Goal: Contribute content: Add original content to the website for others to see

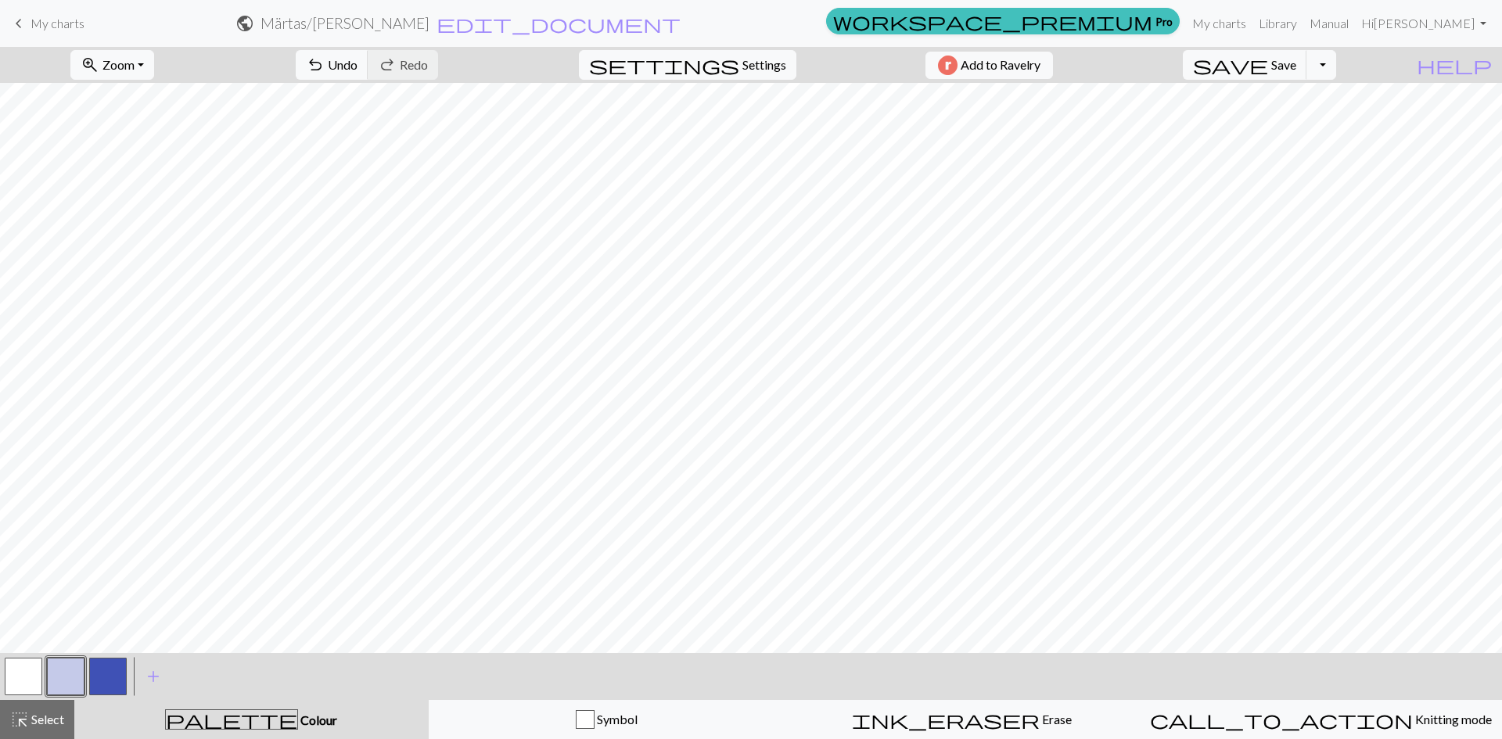
click at [429, 19] on h2 "Märtas / Märtas bakstycke" at bounding box center [344, 23] width 169 height 18
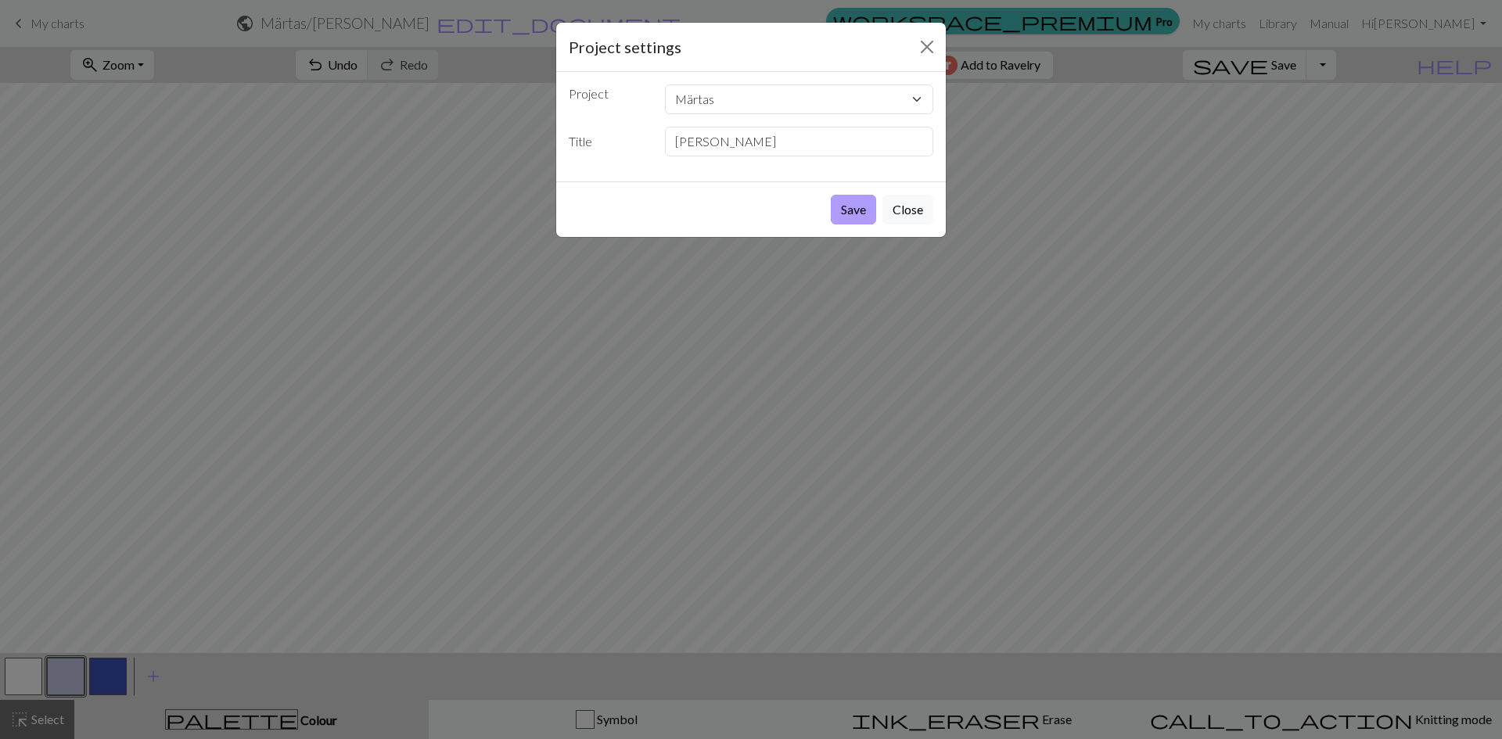
click at [865, 219] on button "Save" at bounding box center [853, 210] width 45 height 30
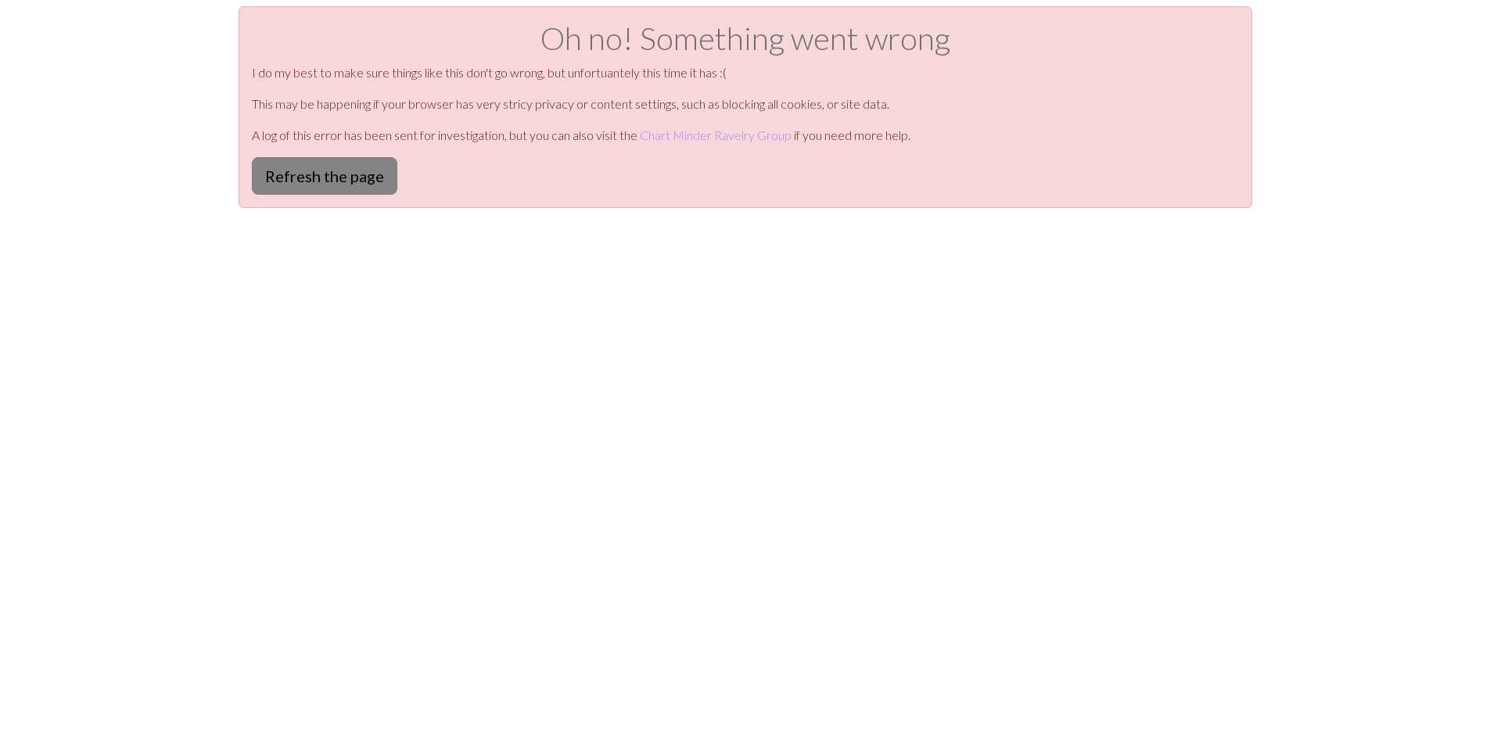
click at [357, 180] on button "Refresh the page" at bounding box center [324, 176] width 145 height 38
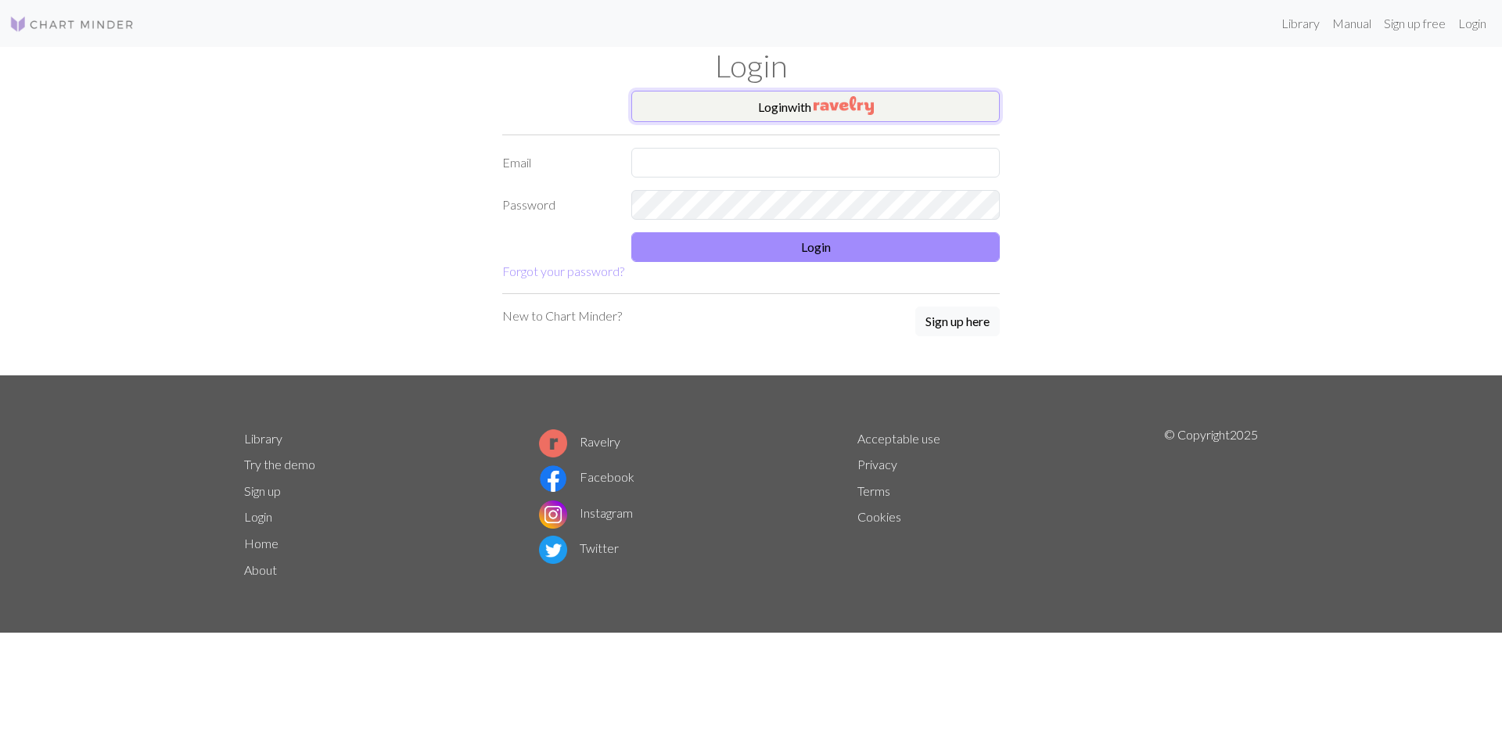
click at [791, 113] on button "Login with" at bounding box center [815, 106] width 368 height 31
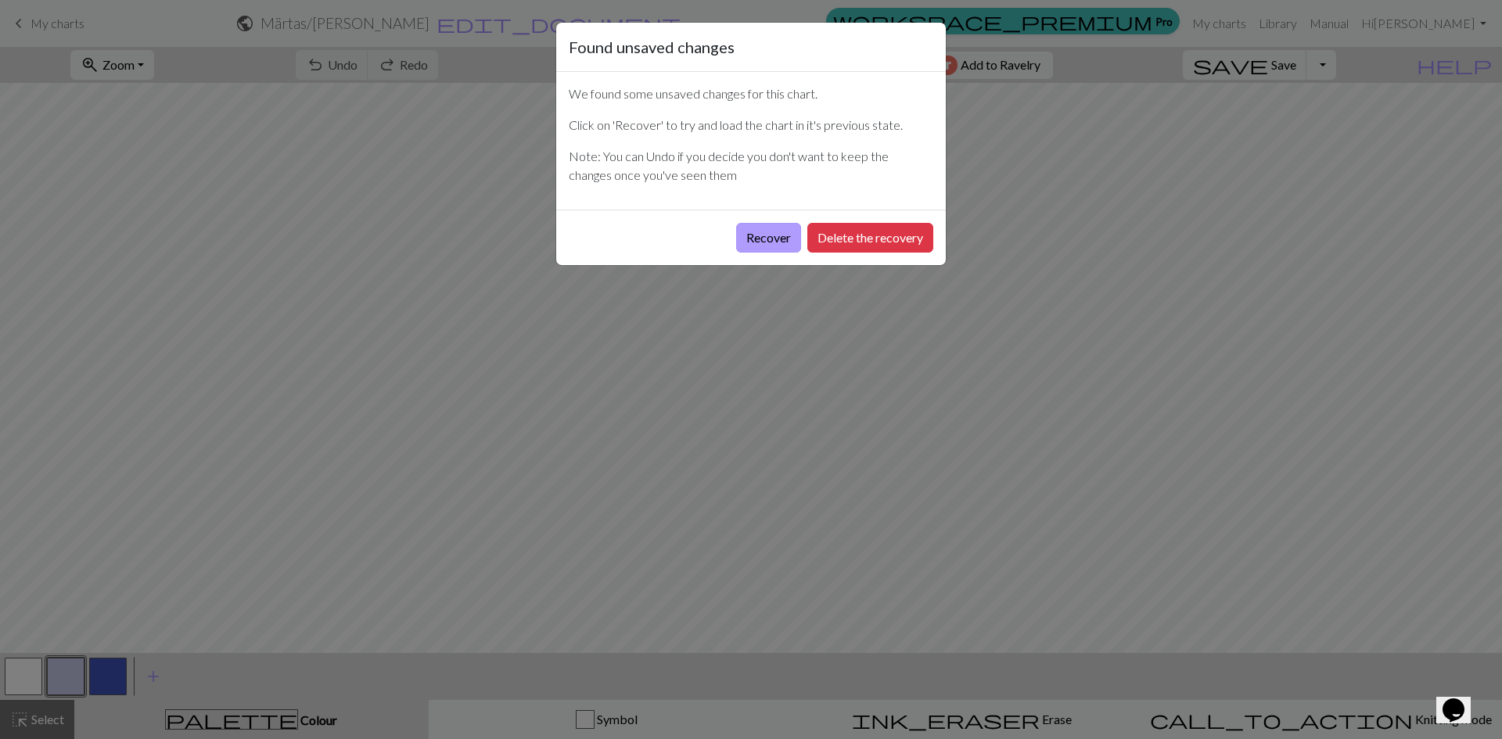
click at [764, 227] on button "Recover" at bounding box center [768, 238] width 65 height 30
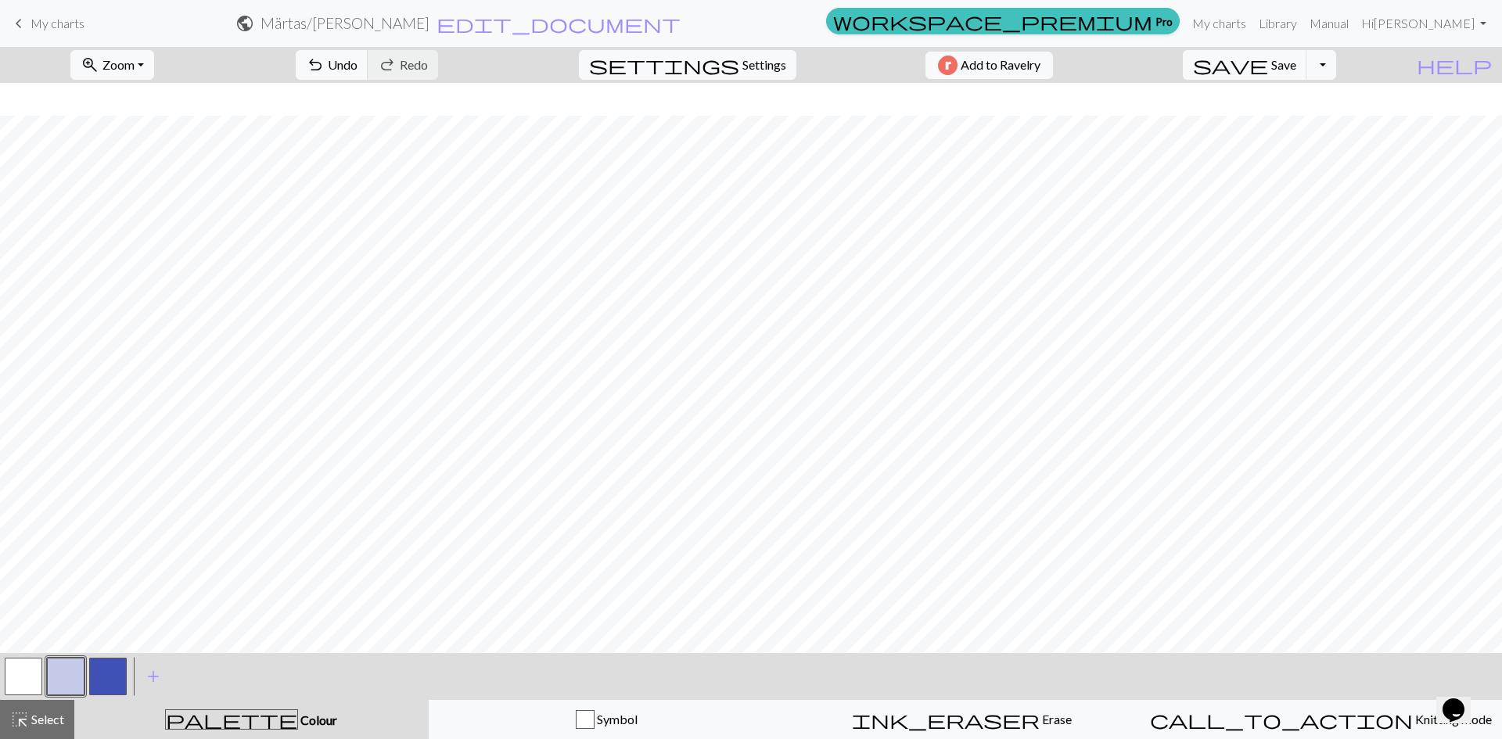
scroll to position [748, 0]
click at [113, 684] on button "button" at bounding box center [108, 677] width 38 height 38
click at [53, 673] on button "button" at bounding box center [66, 677] width 38 height 38
click at [429, 22] on h2 "Märtas / Märtas bakstycke" at bounding box center [344, 23] width 169 height 18
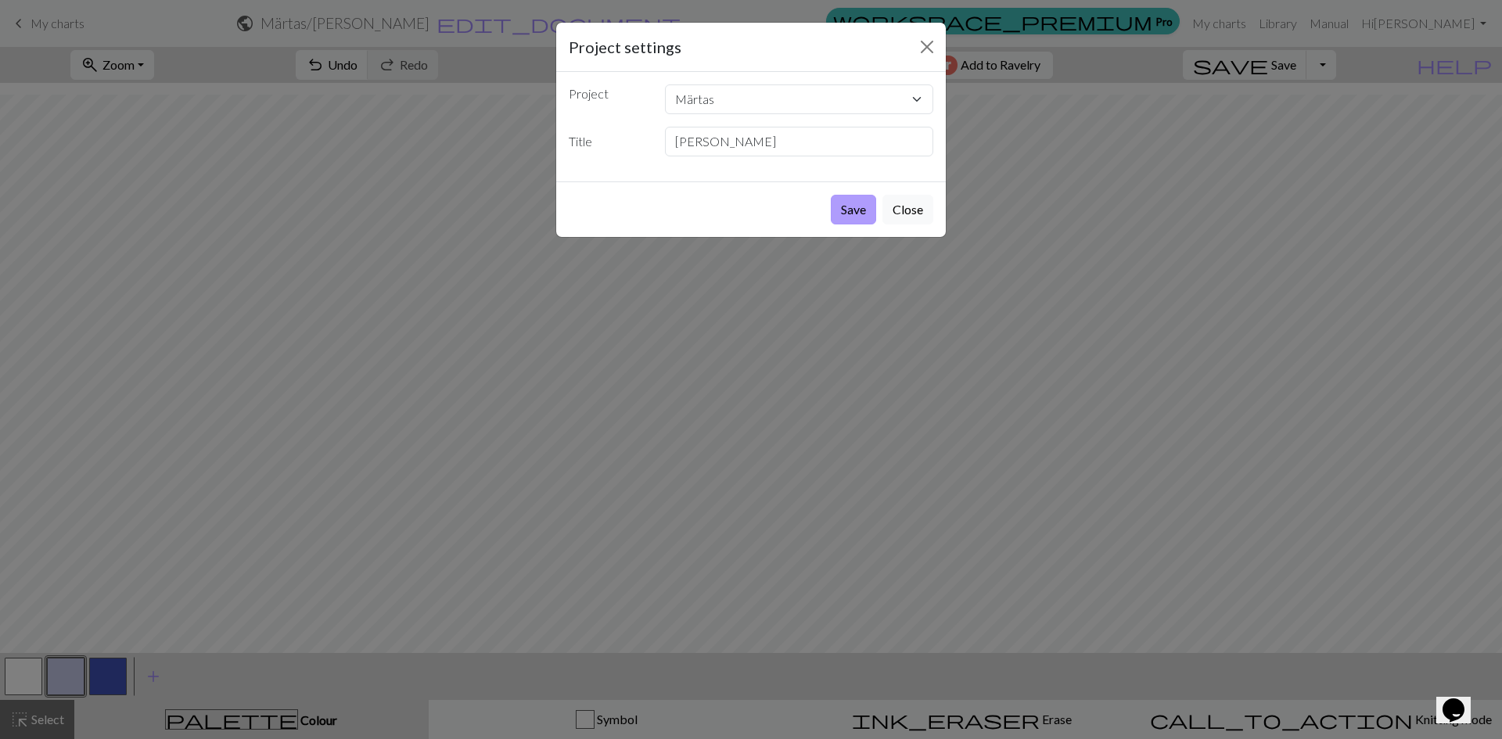
click at [856, 209] on button "Save" at bounding box center [853, 210] width 45 height 30
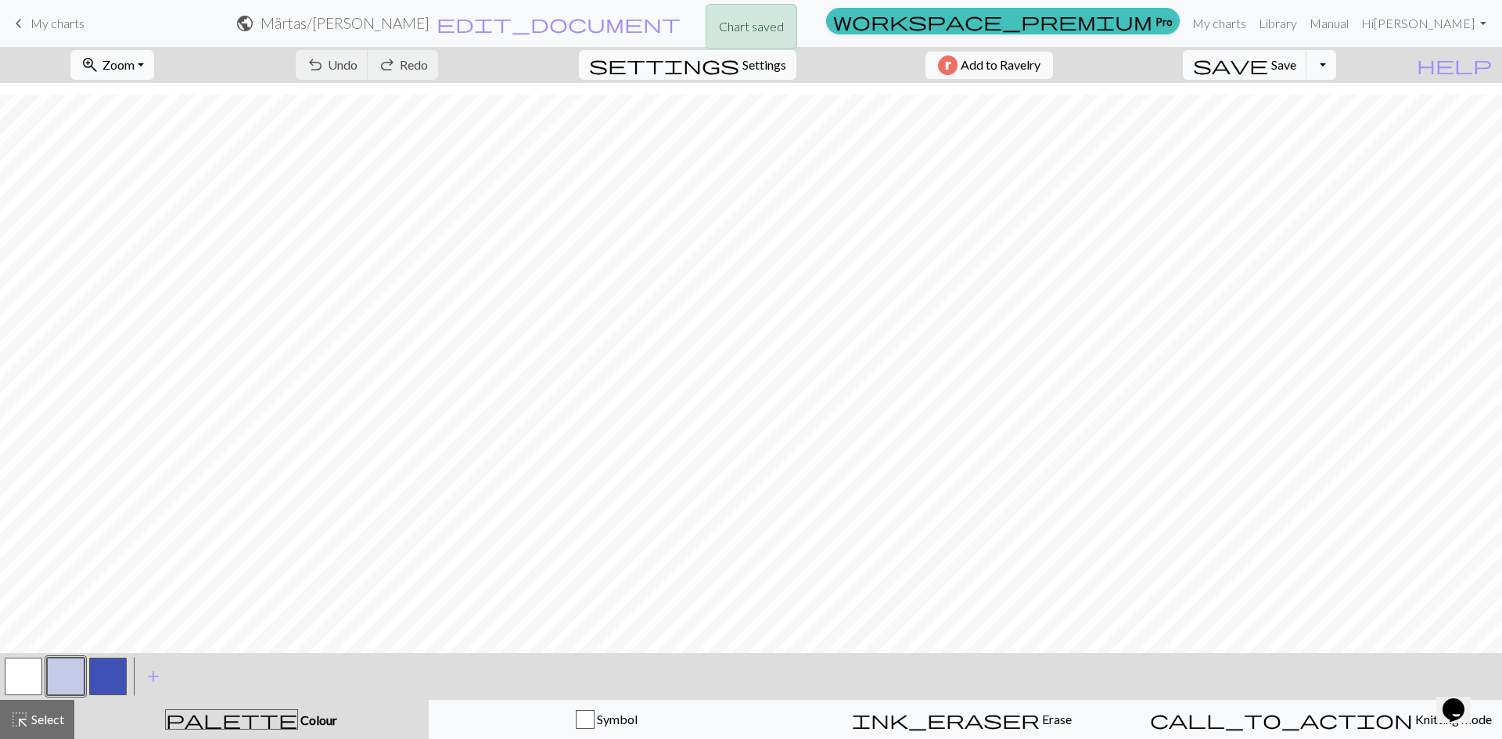
click at [36, 27] on div "Chart saved" at bounding box center [751, 31] width 1502 height 62
click at [42, 20] on span "My charts" at bounding box center [58, 23] width 54 height 15
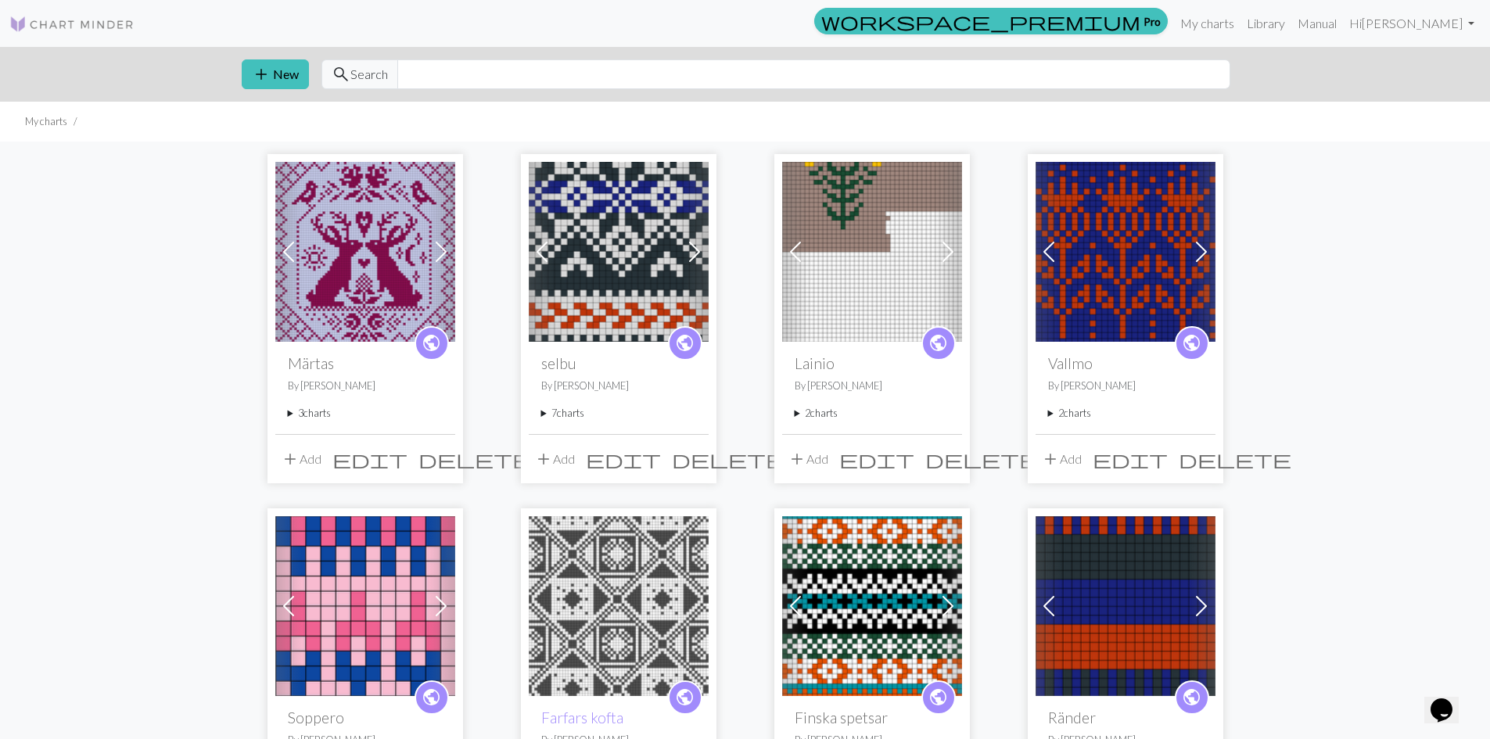
click at [298, 414] on summary "3 charts" at bounding box center [365, 413] width 155 height 15
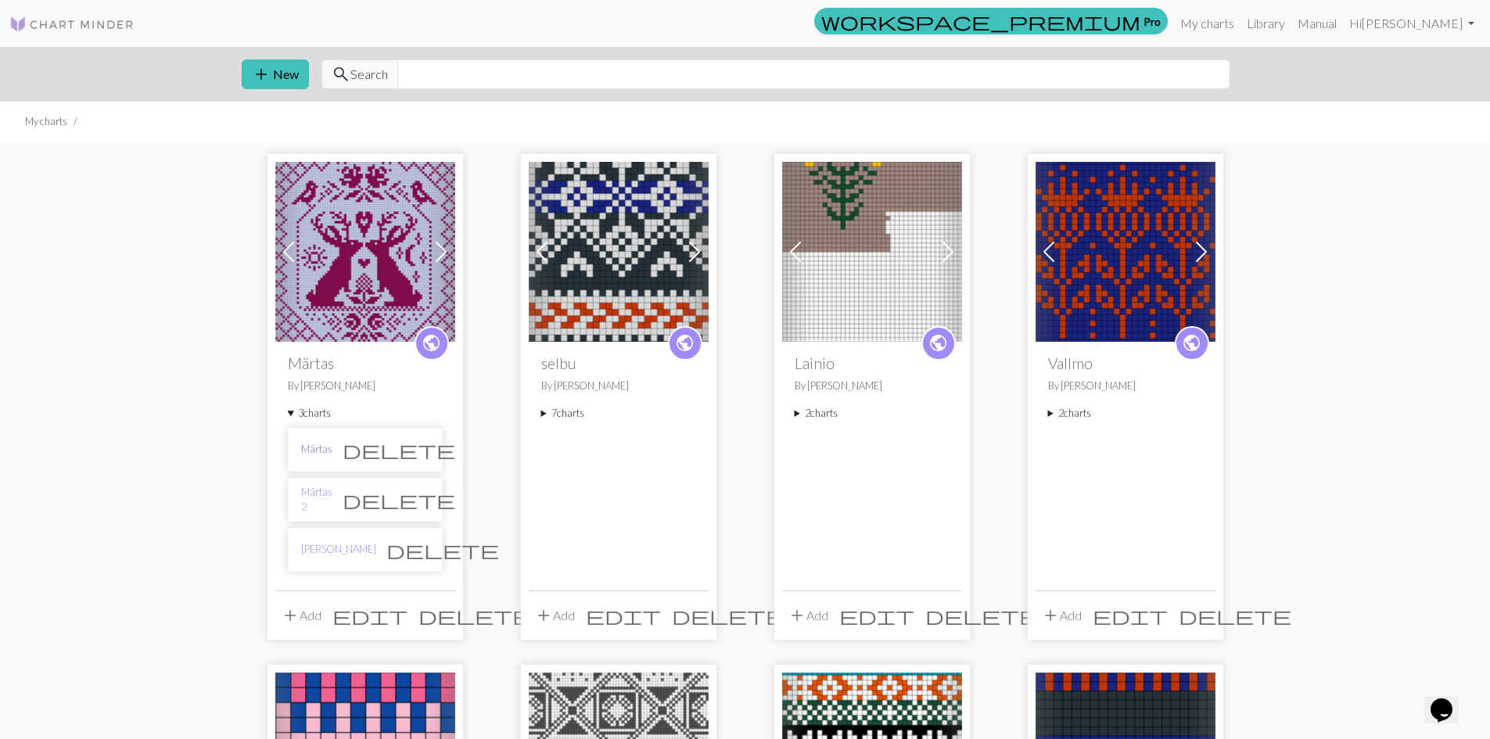
click at [312, 446] on link "Märtas" at bounding box center [316, 449] width 31 height 15
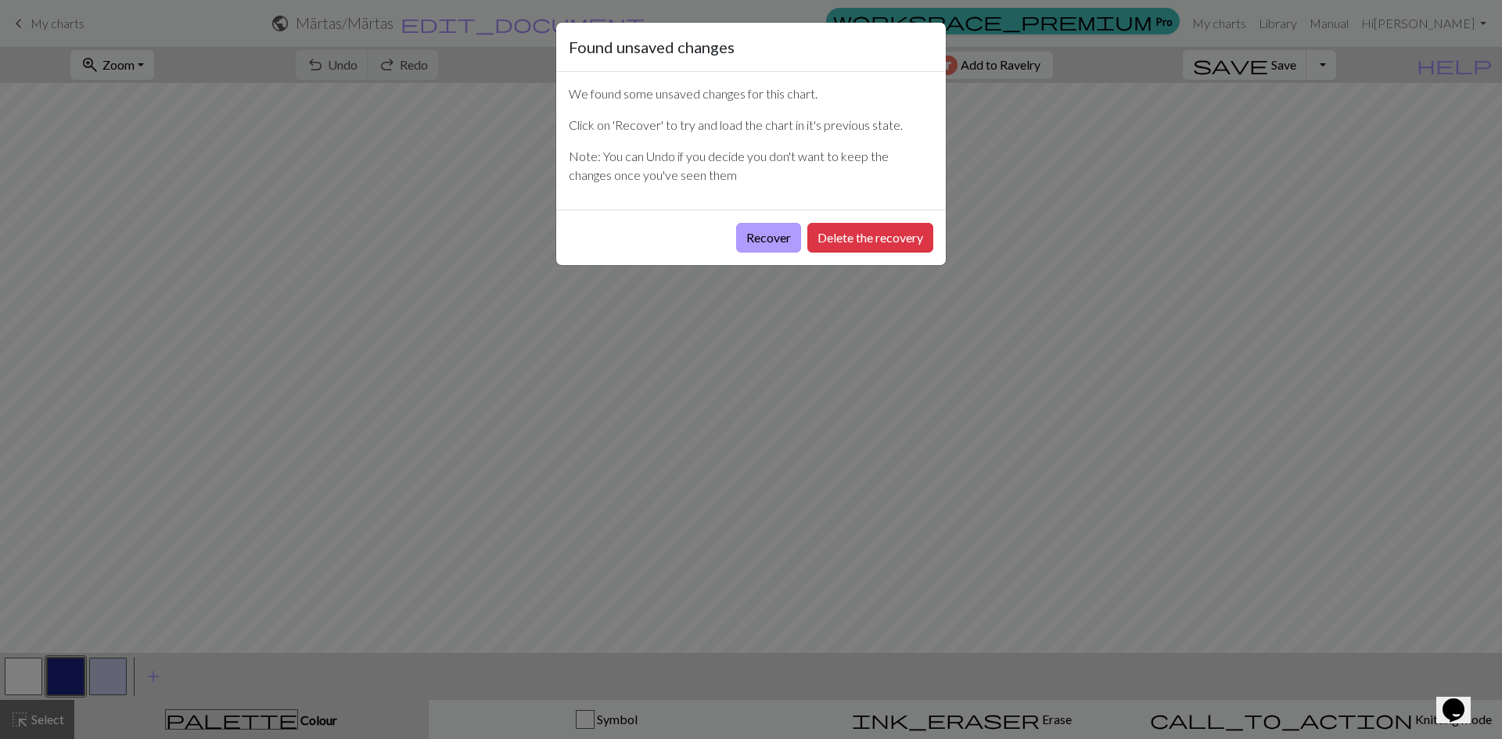
click at [752, 232] on button "Recover" at bounding box center [768, 238] width 65 height 30
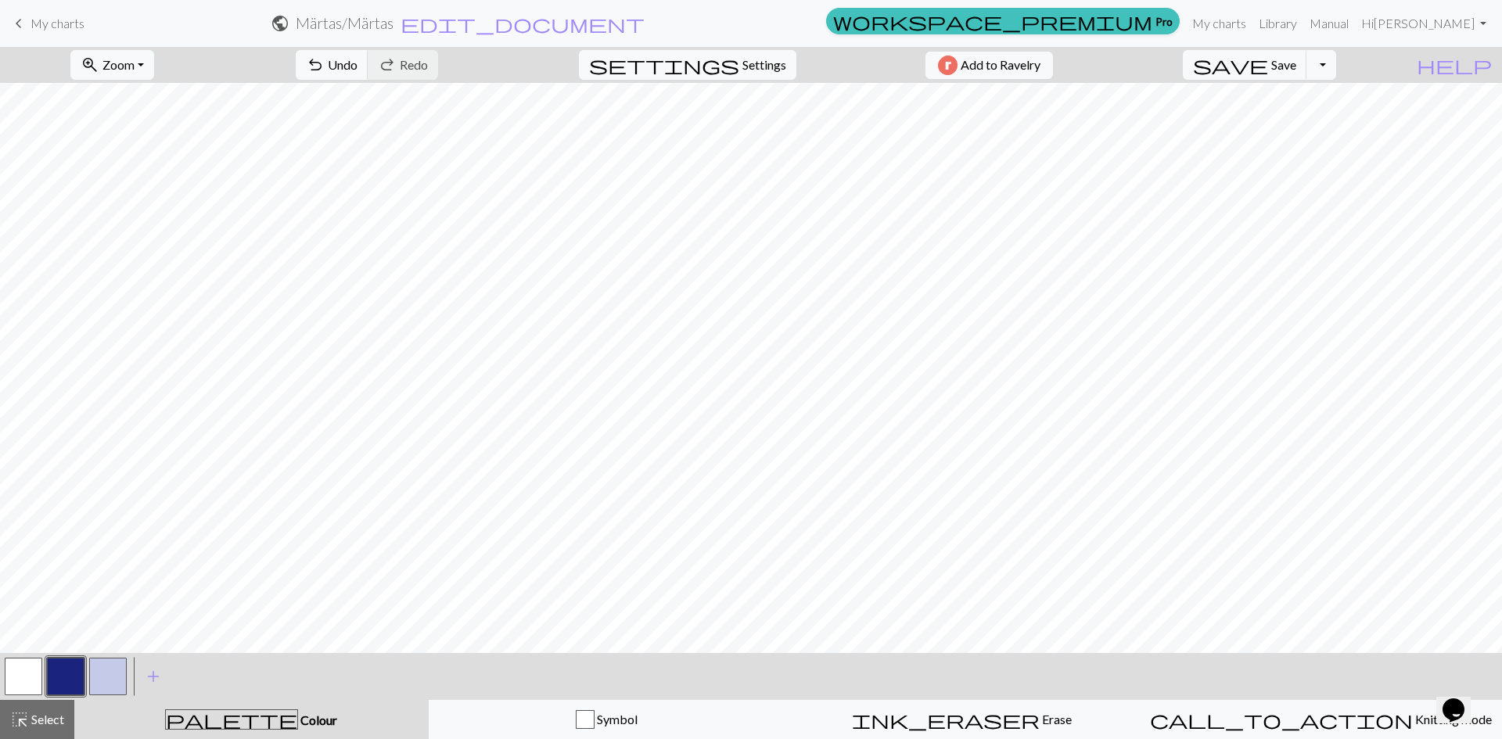
click at [44, 19] on span "My charts" at bounding box center [58, 23] width 54 height 15
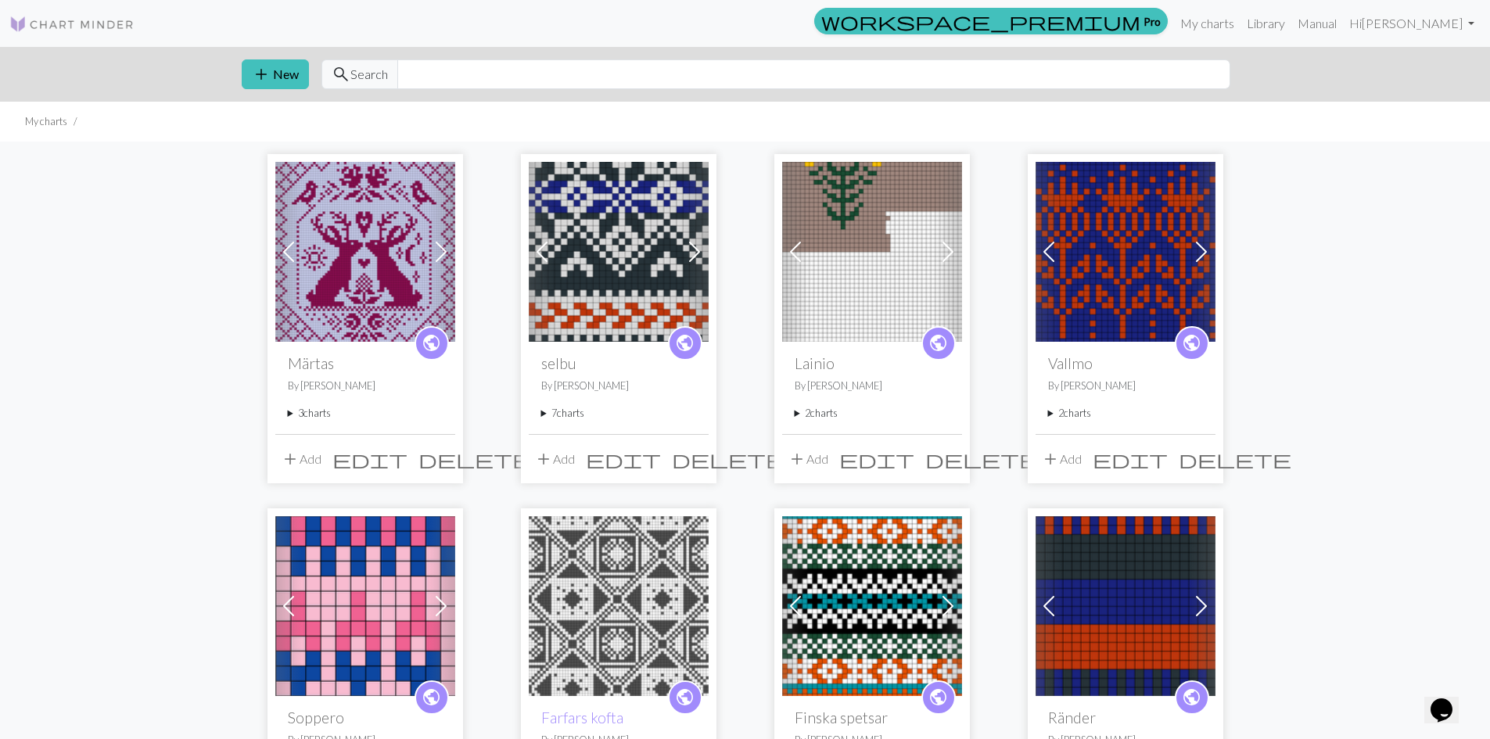
click at [294, 409] on summary "3 charts" at bounding box center [365, 413] width 155 height 15
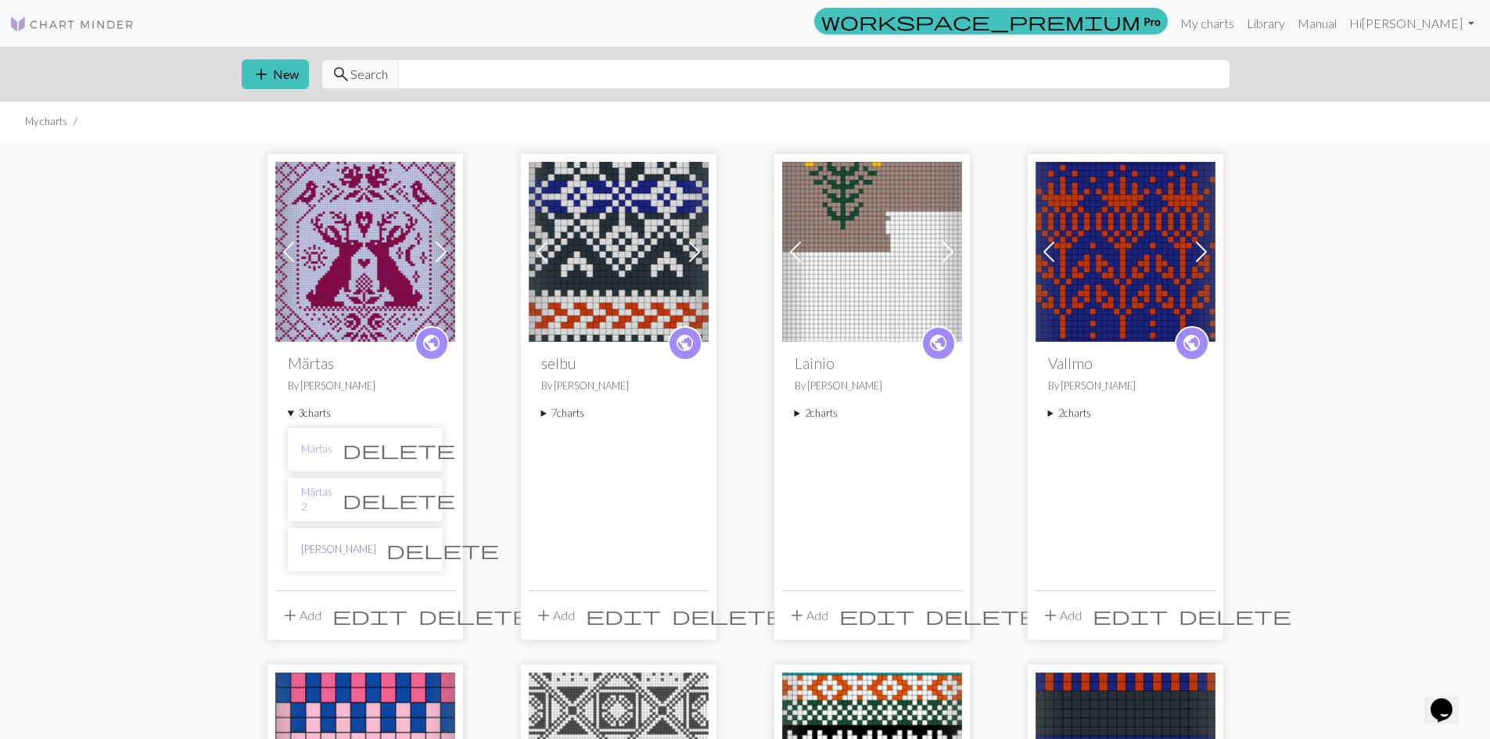
click at [326, 557] on link "[PERSON_NAME]" at bounding box center [338, 549] width 75 height 15
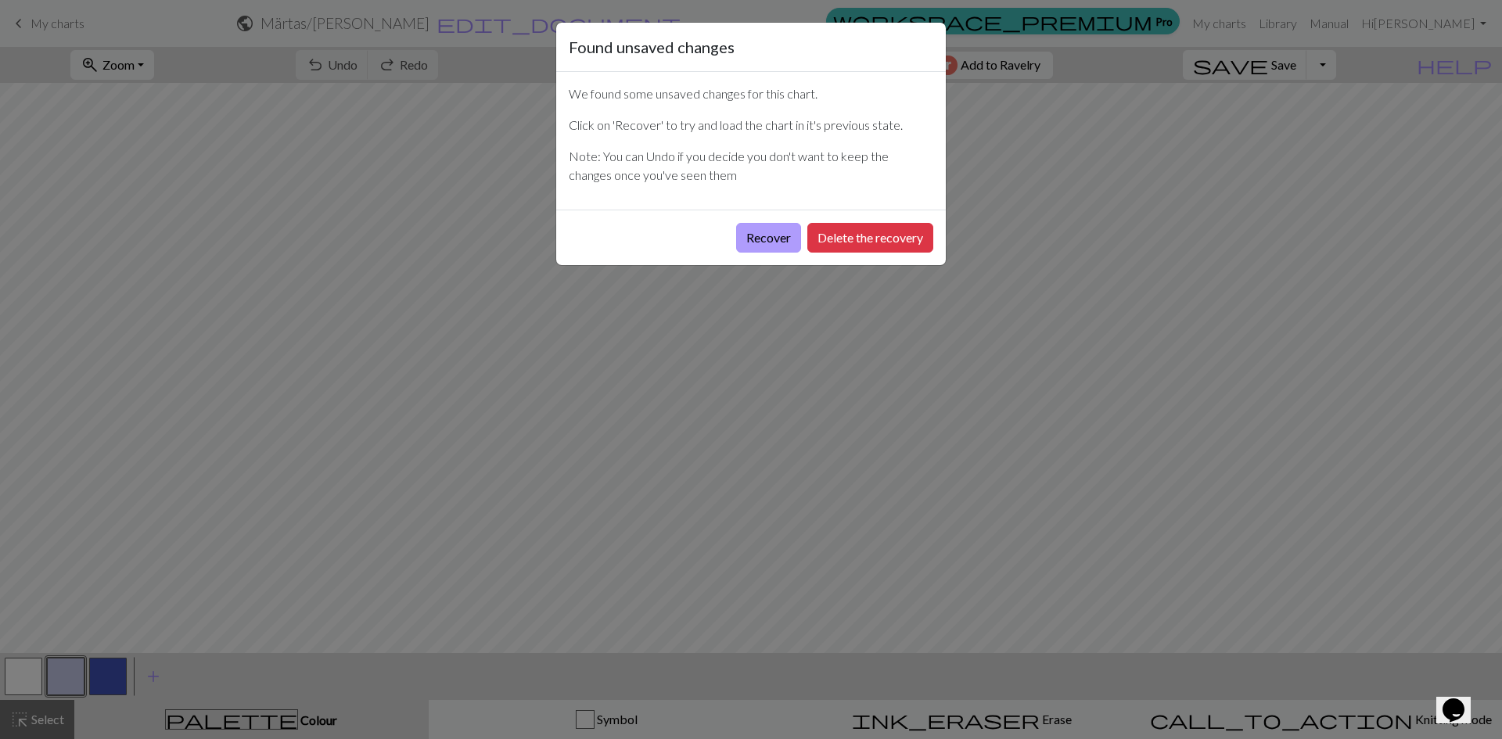
click at [761, 234] on button "Recover" at bounding box center [768, 238] width 65 height 30
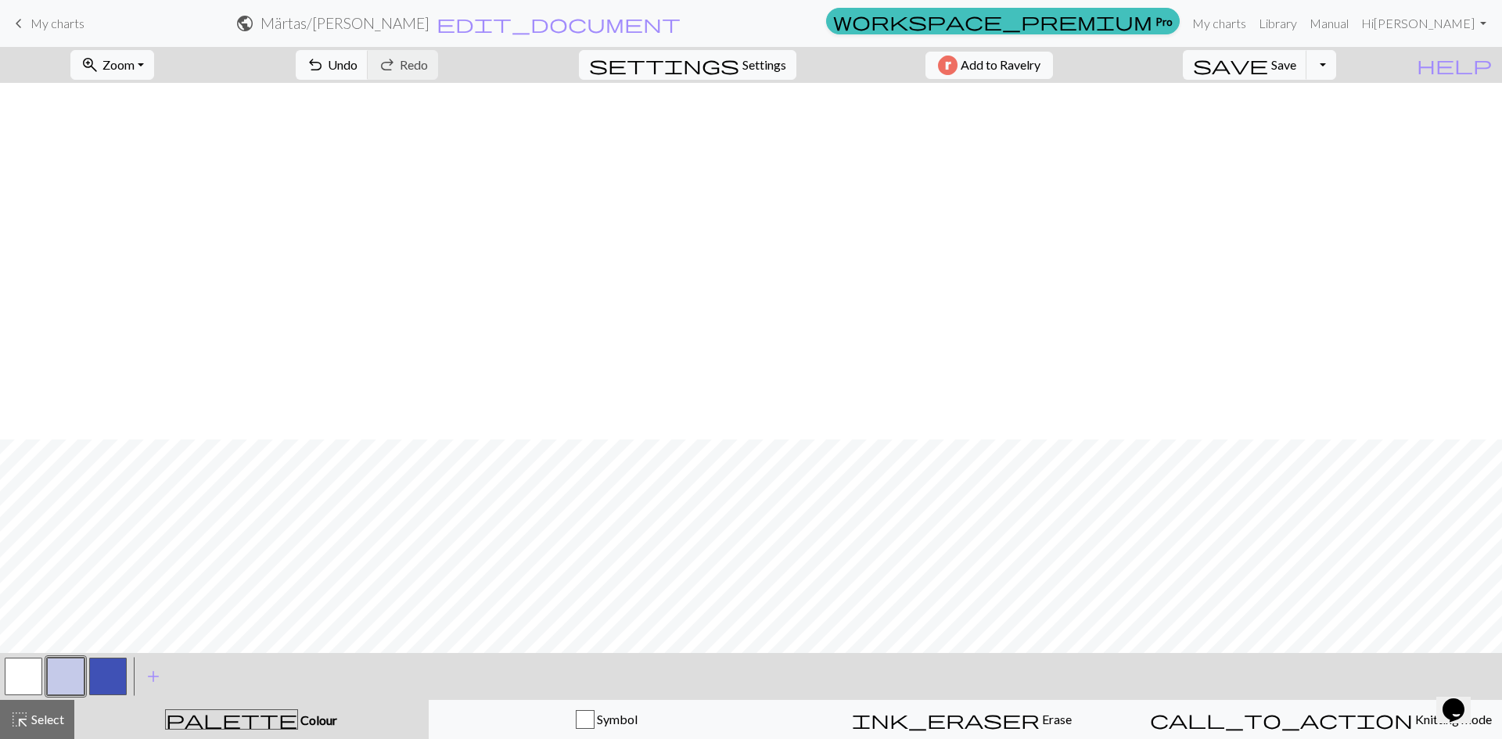
scroll to position [748, 0]
click at [93, 673] on button "button" at bounding box center [108, 677] width 38 height 38
click at [357, 60] on span "Undo" at bounding box center [343, 64] width 30 height 15
click at [368, 59] on button "undo Undo Undo" at bounding box center [332, 65] width 73 height 30
click at [325, 64] on span "undo" at bounding box center [315, 65] width 19 height 22
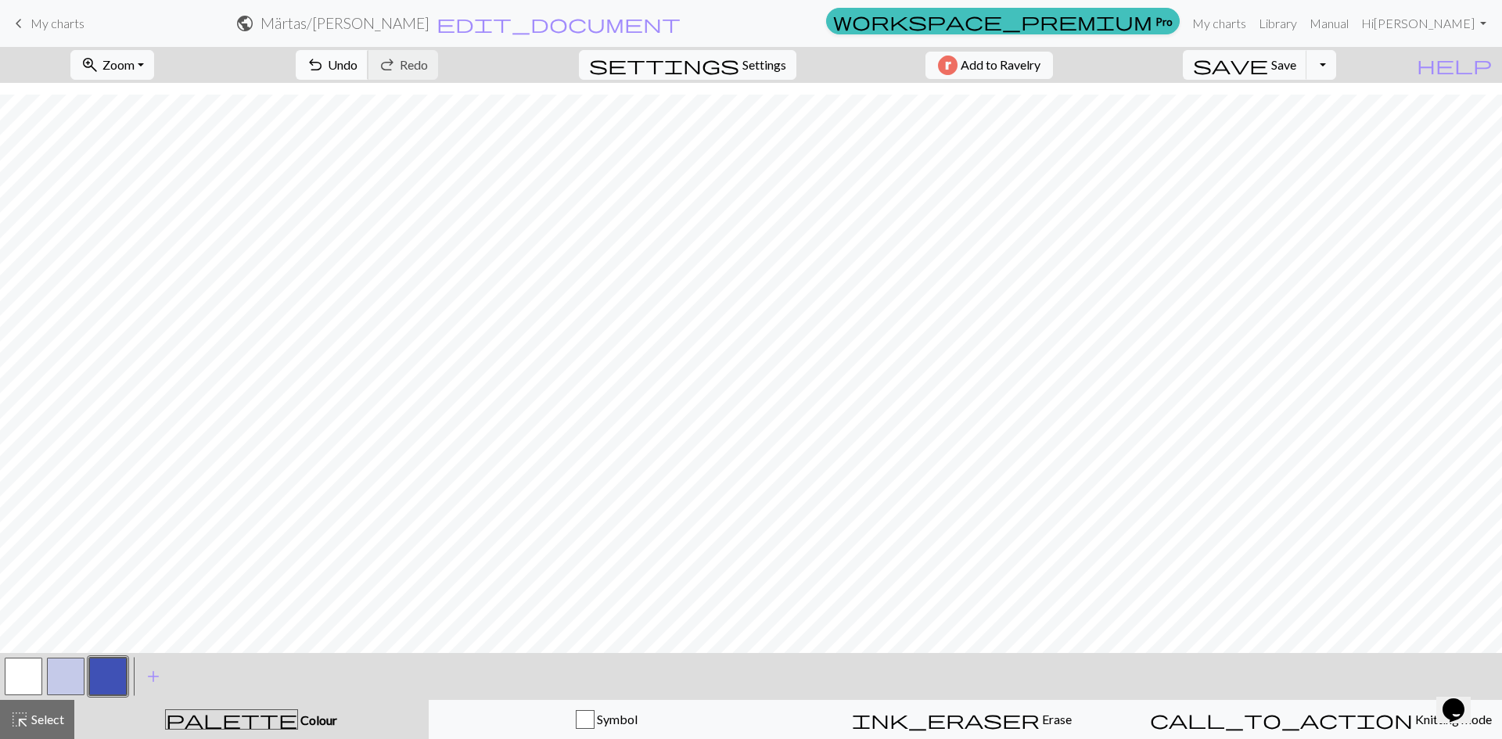
click at [357, 61] on span "Undo" at bounding box center [343, 64] width 30 height 15
click at [357, 70] on span "Undo" at bounding box center [343, 64] width 30 height 15
click at [357, 68] on span "Undo" at bounding box center [343, 64] width 30 height 15
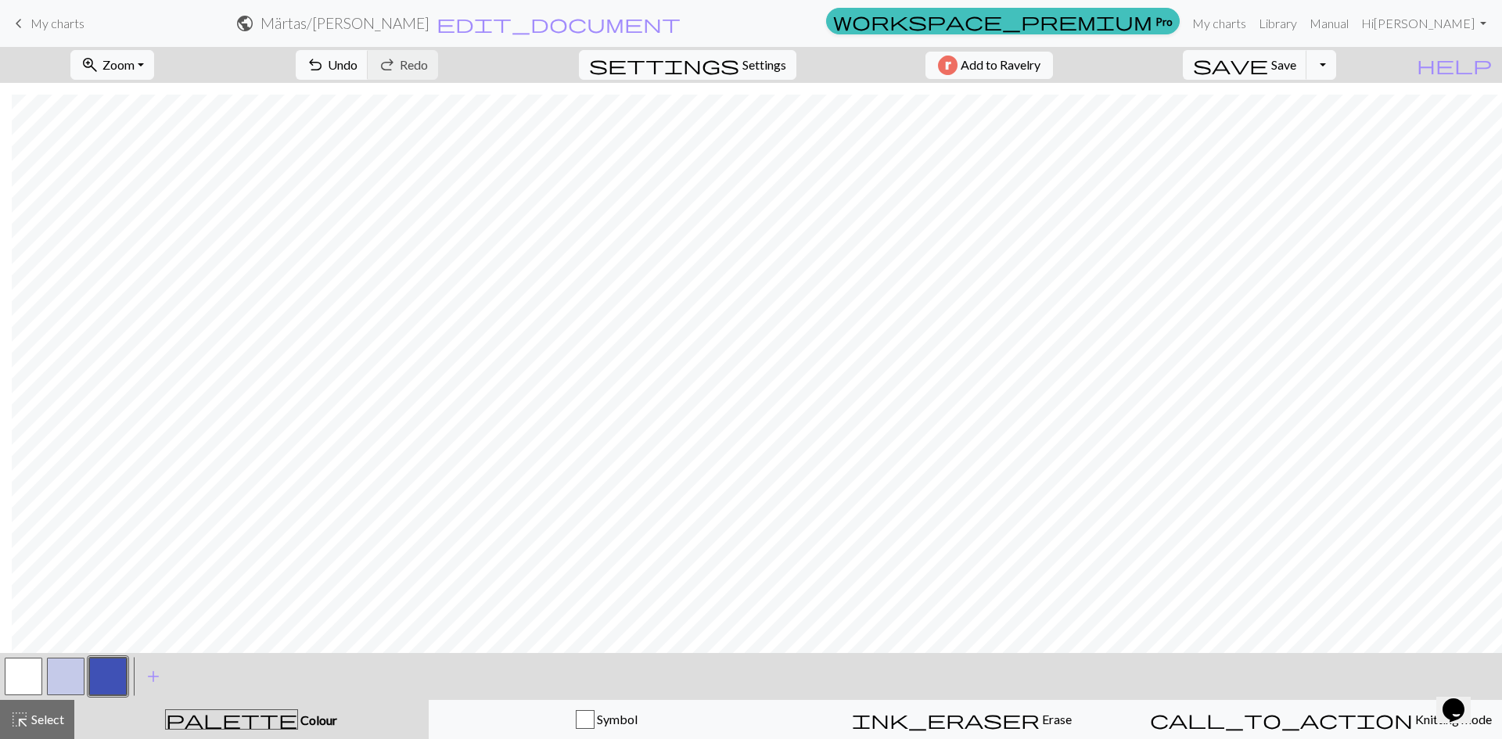
click at [84, 678] on div at bounding box center [66, 676] width 42 height 42
click at [52, 672] on button "button" at bounding box center [66, 677] width 38 height 38
click at [110, 672] on button "button" at bounding box center [108, 677] width 38 height 38
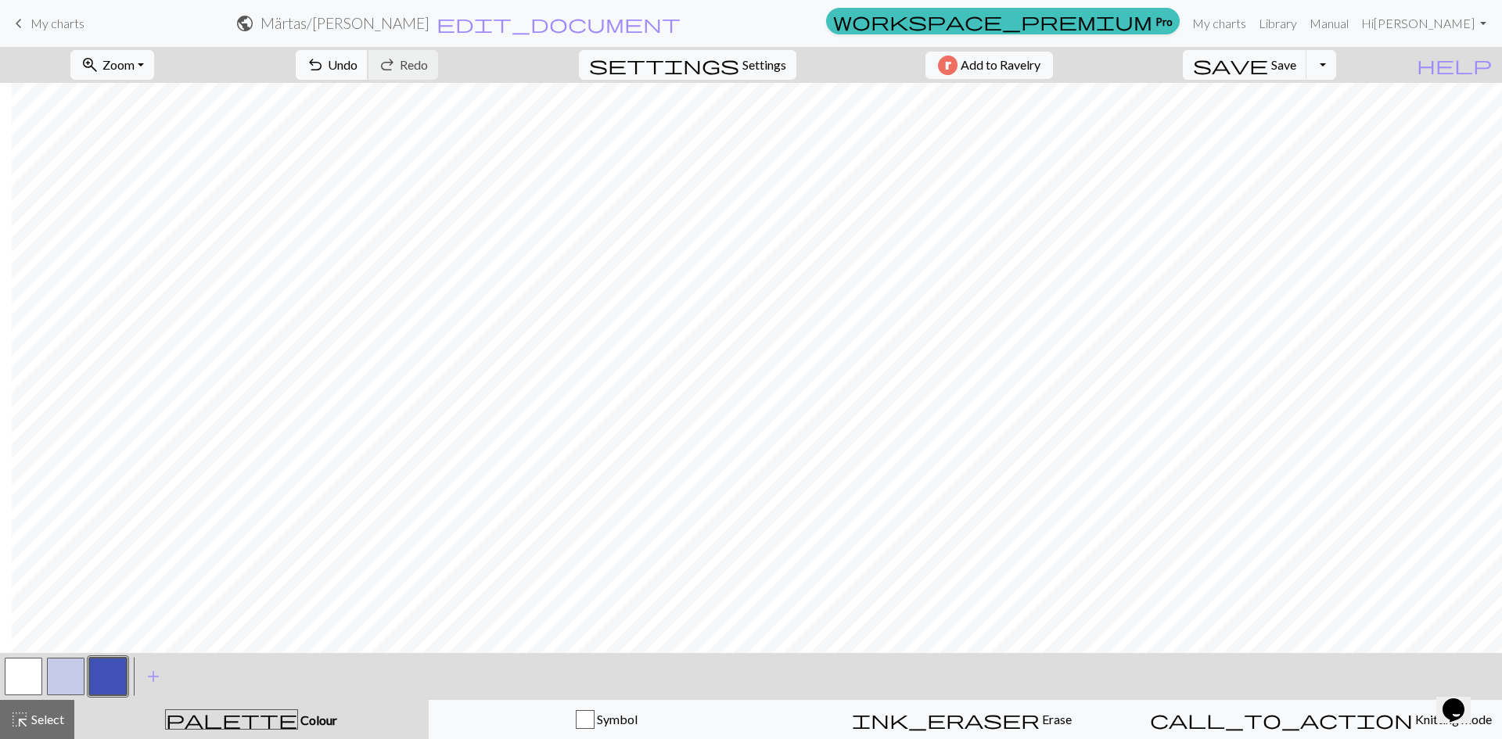
click at [357, 70] on span "Undo" at bounding box center [343, 64] width 30 height 15
click at [65, 677] on button "button" at bounding box center [66, 677] width 38 height 38
click at [102, 670] on button "button" at bounding box center [108, 677] width 38 height 38
click at [54, 689] on button "button" at bounding box center [66, 677] width 38 height 38
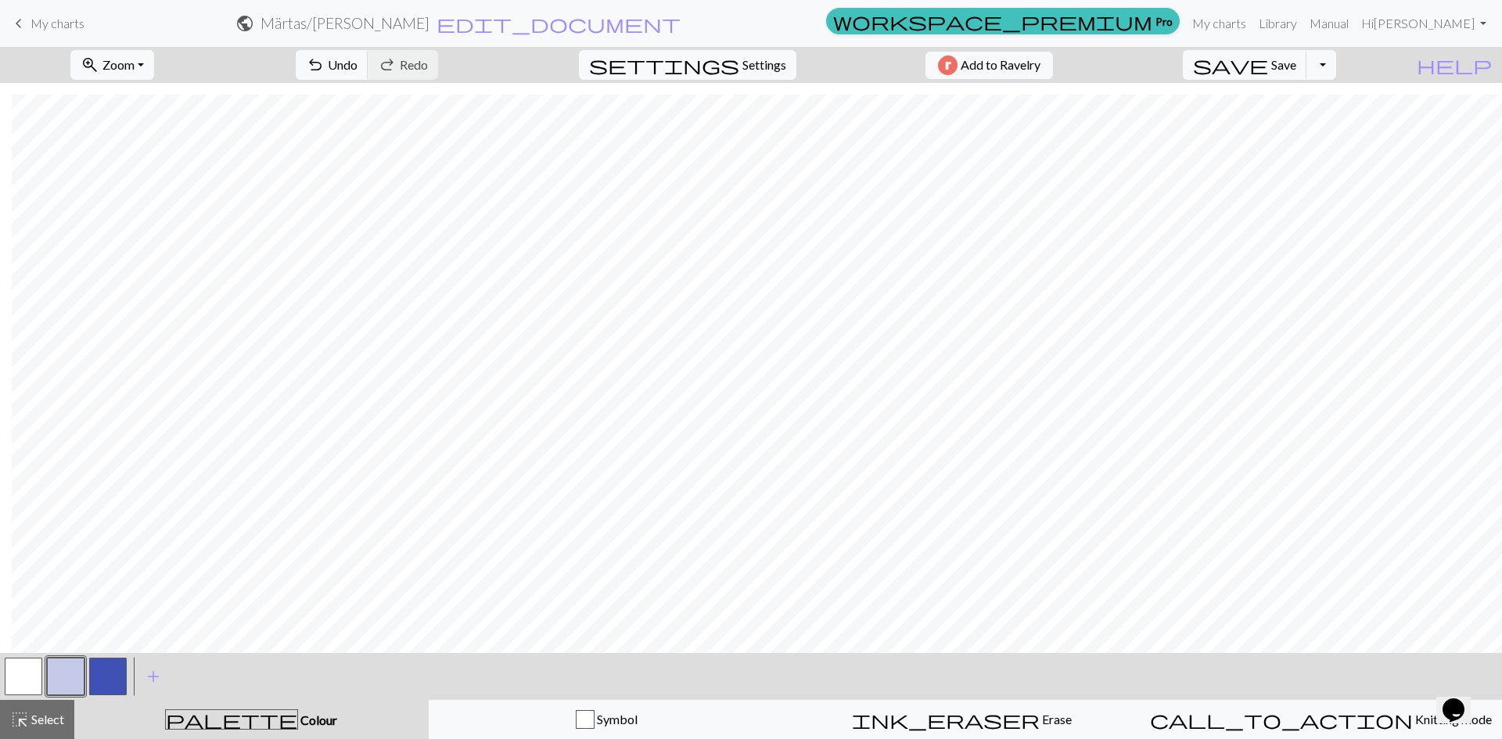
drag, startPoint x: 102, startPoint y: 678, endPoint x: 125, endPoint y: 655, distance: 32.6
click at [103, 676] on button "button" at bounding box center [108, 677] width 38 height 38
drag, startPoint x: 60, startPoint y: 692, endPoint x: 109, endPoint y: 648, distance: 66.4
click at [61, 686] on button "button" at bounding box center [66, 677] width 38 height 38
click at [103, 673] on button "button" at bounding box center [108, 677] width 38 height 38
